Goal: Information Seeking & Learning: Find specific fact

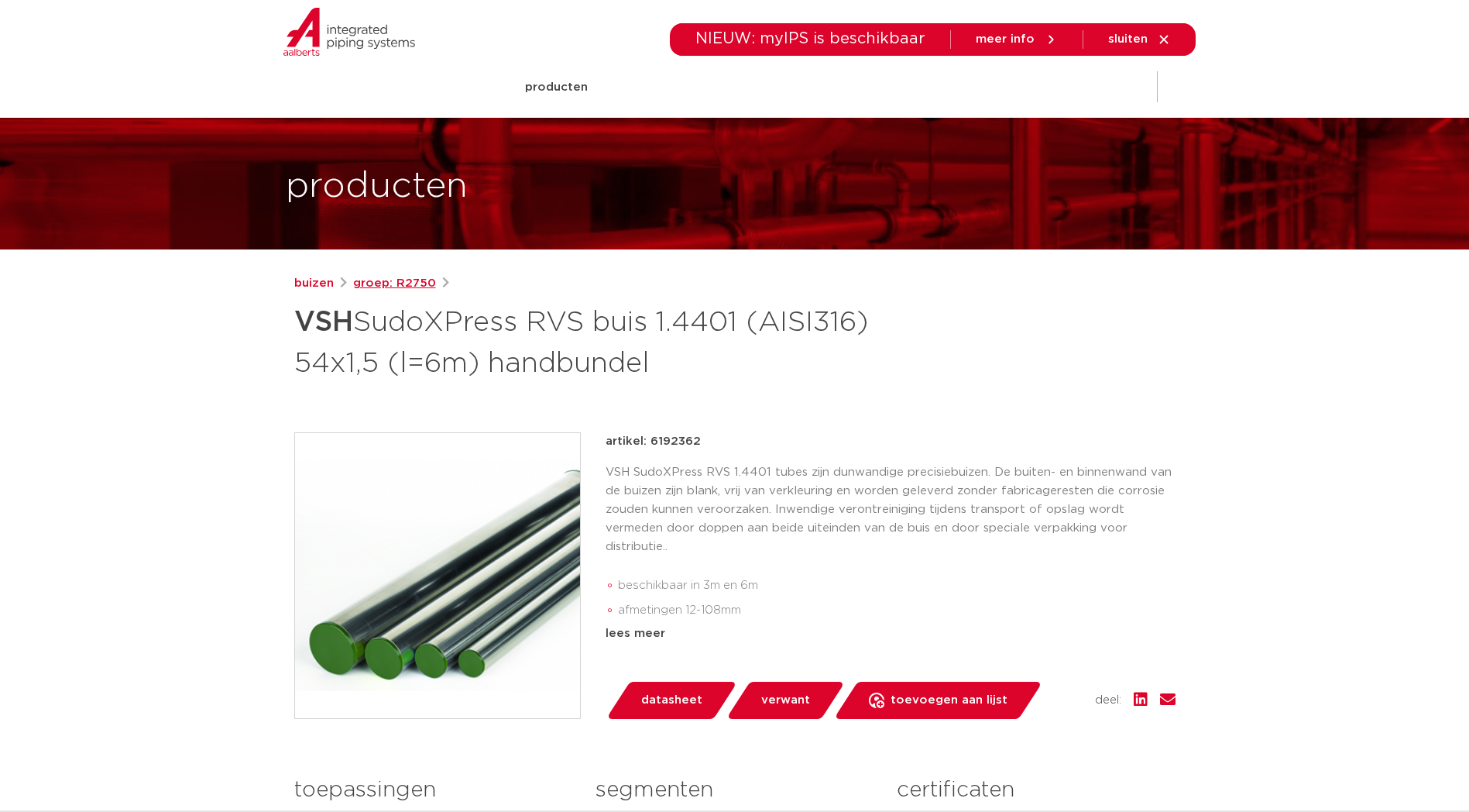
click at [422, 279] on link "groep: R2750" at bounding box center [394, 283] width 83 height 19
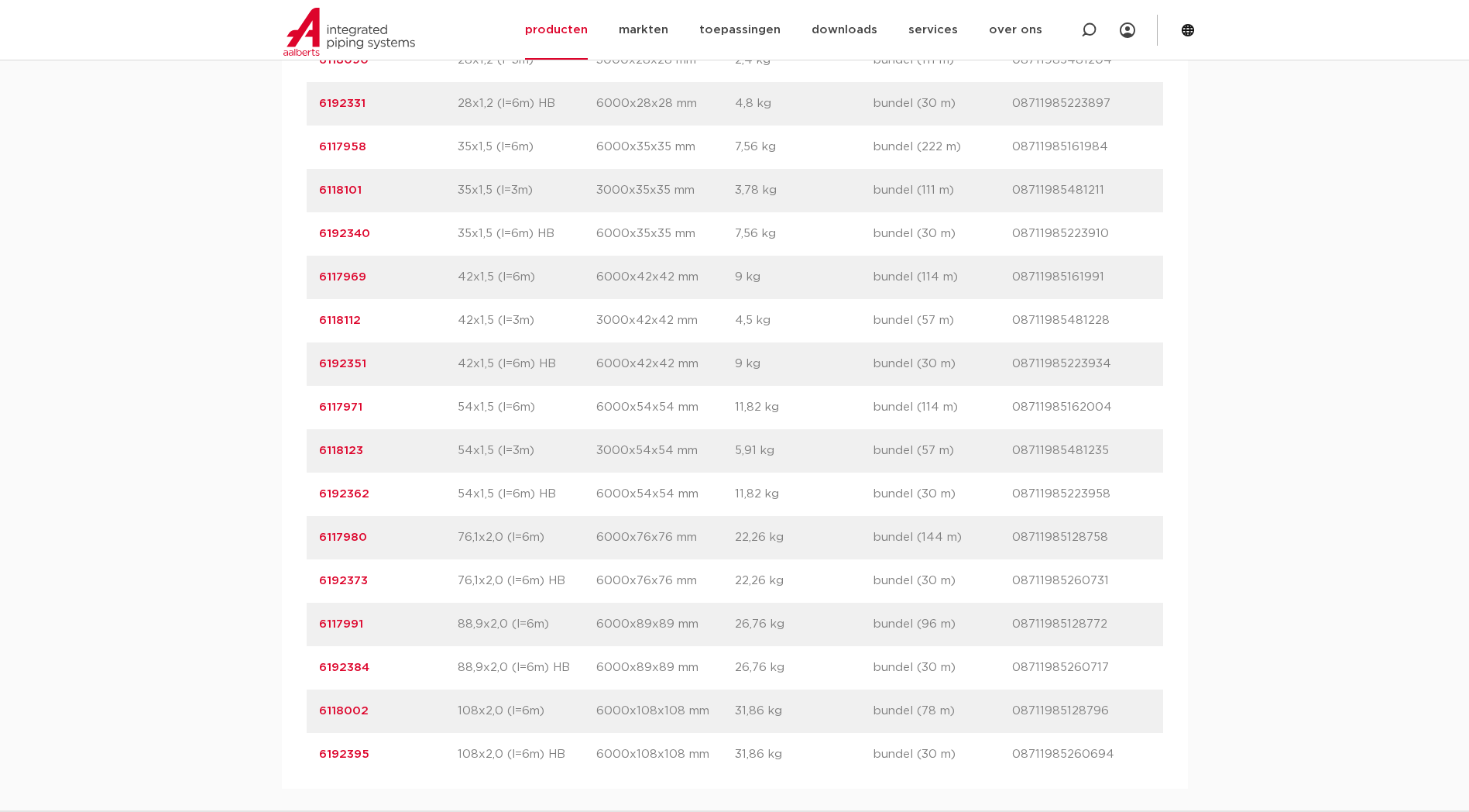
scroll to position [1937, 0]
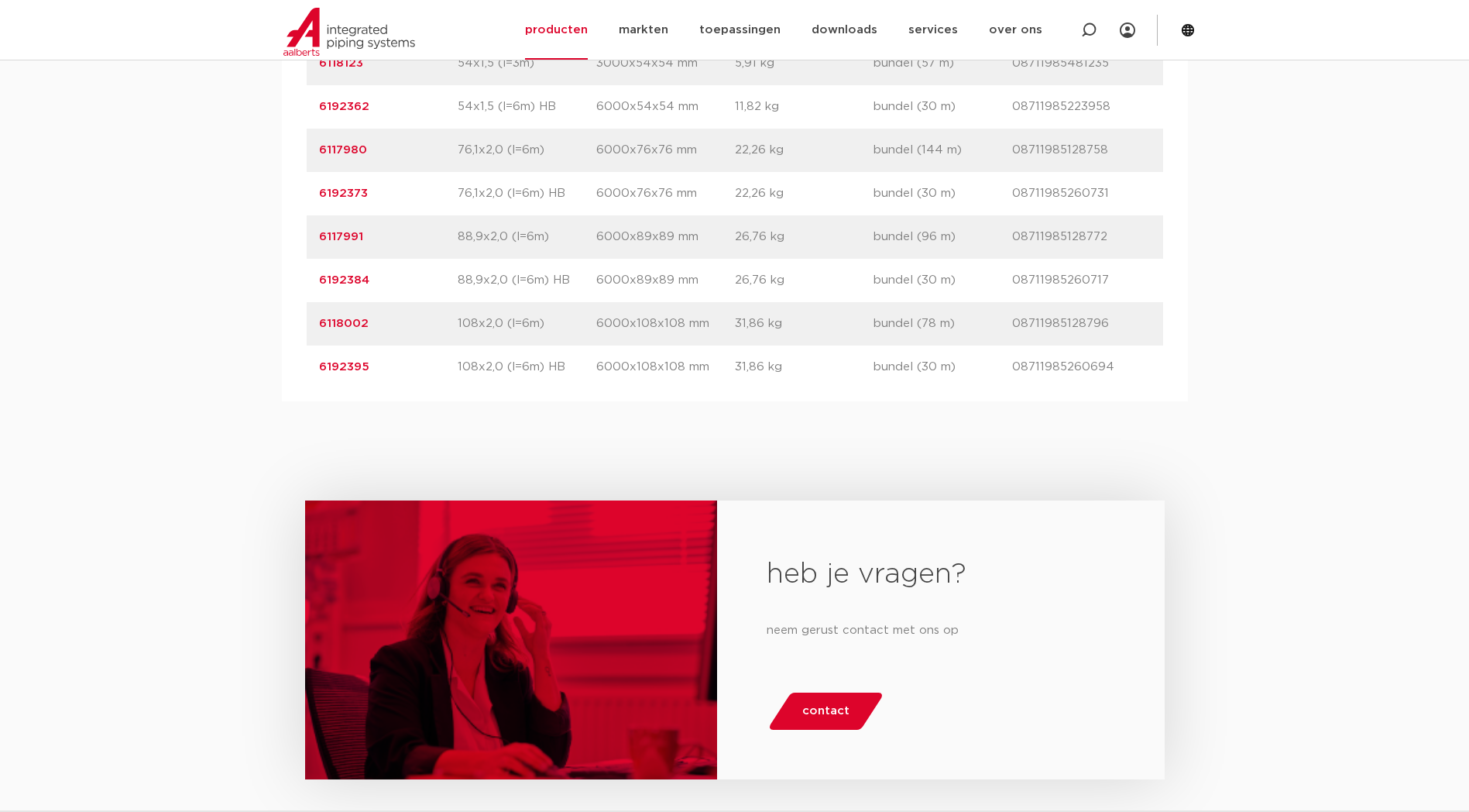
drag, startPoint x: 385, startPoint y: 362, endPoint x: 291, endPoint y: 357, distance: 94.1
drag, startPoint x: 291, startPoint y: 357, endPoint x: 333, endPoint y: 356, distance: 42.0
copy link "6118002"
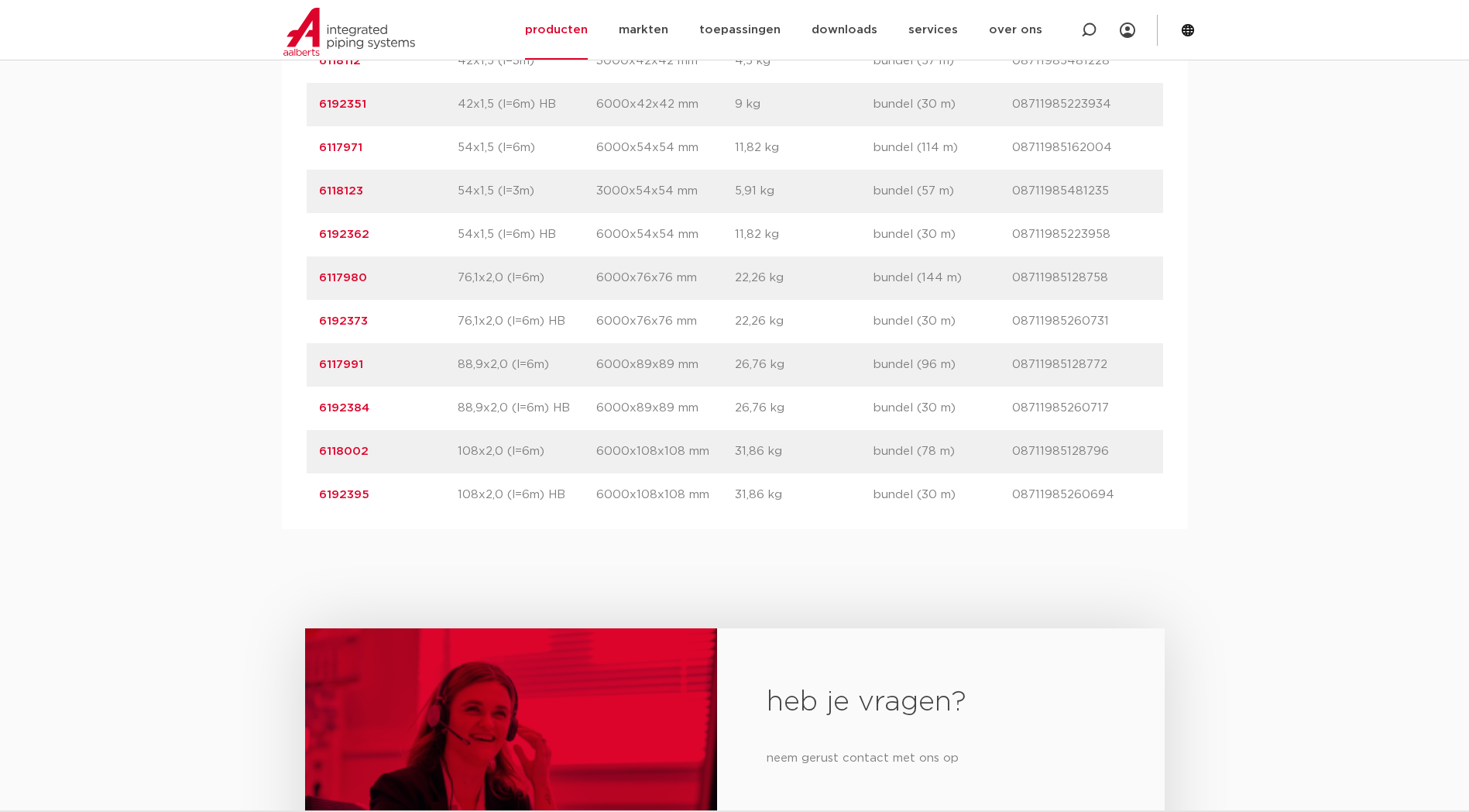
scroll to position [1807, 0]
drag, startPoint x: 368, startPoint y: 408, endPoint x: 303, endPoint y: 407, distance: 65.0
copy link "6117991"
drag, startPoint x: 380, startPoint y: 321, endPoint x: 308, endPoint y: 315, distance: 72.2
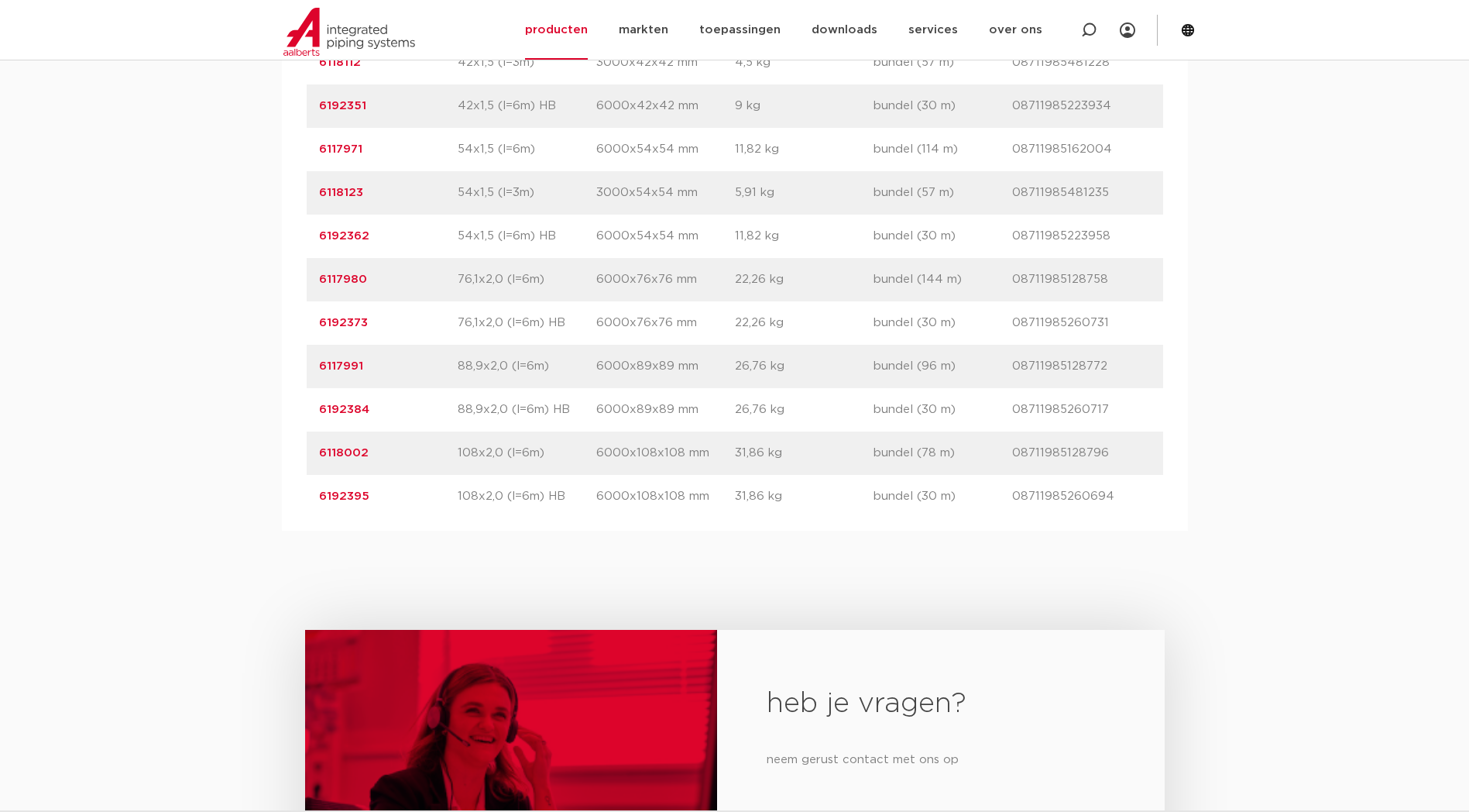
click at [308, 301] on div "artikelnummer 6117980 afmeting 76,1x2,0 (l=6m) [GEOGRAPHIC_DATA] 6000x76x76 mm …" at bounding box center [735, 279] width 857 height 43
copy link "6117980"
